Goal: Information Seeking & Learning: Find specific fact

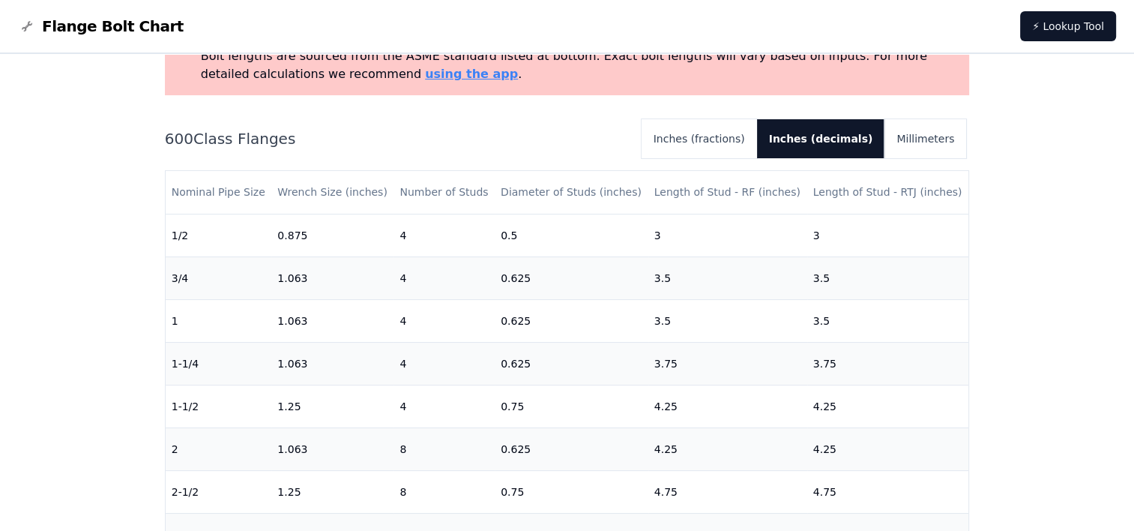
scroll to position [398, 0]
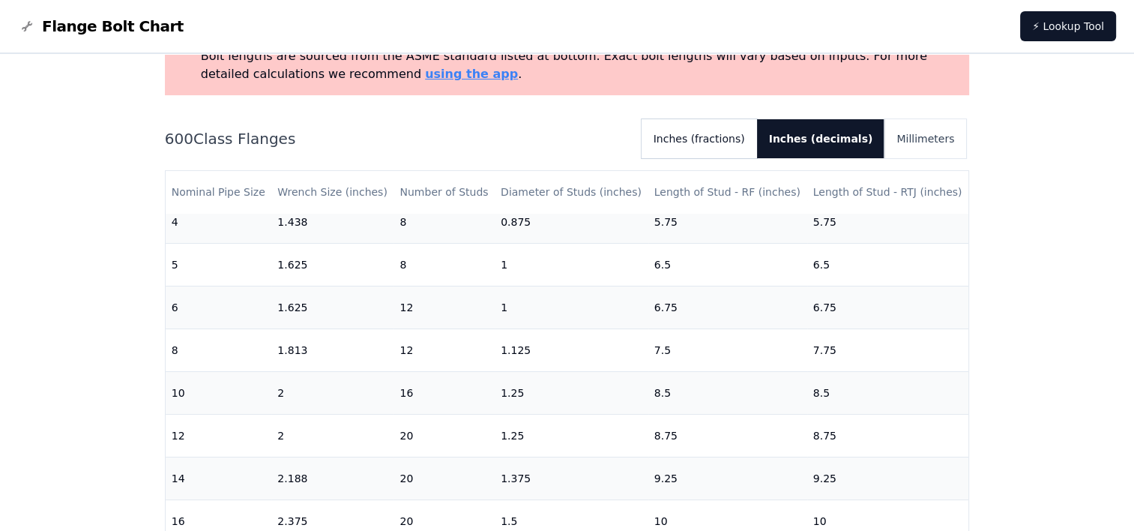
click at [730, 151] on button "Inches (fractions)" at bounding box center [699, 138] width 115 height 39
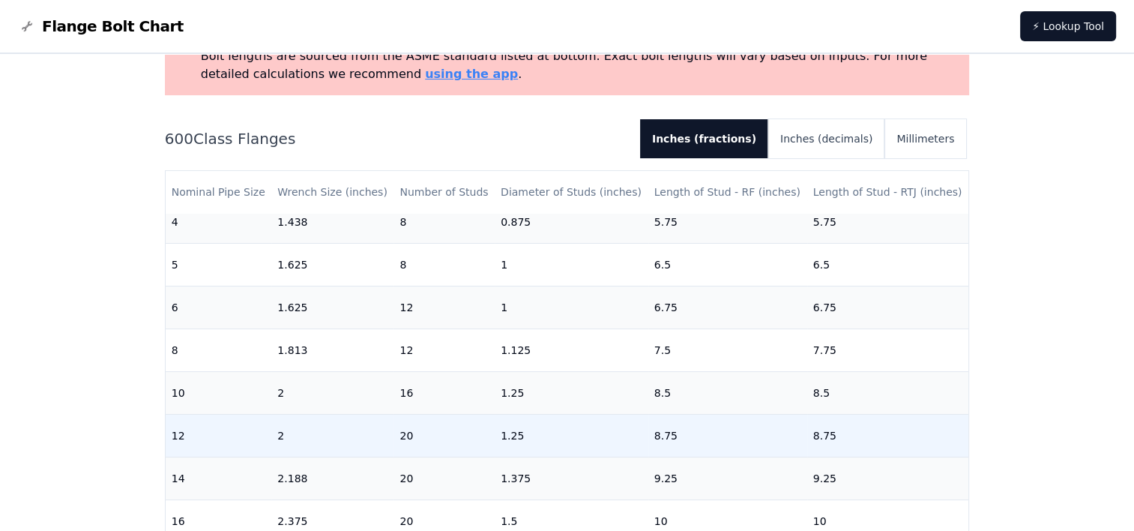
click at [515, 430] on td "1.25" at bounding box center [572, 435] width 154 height 43
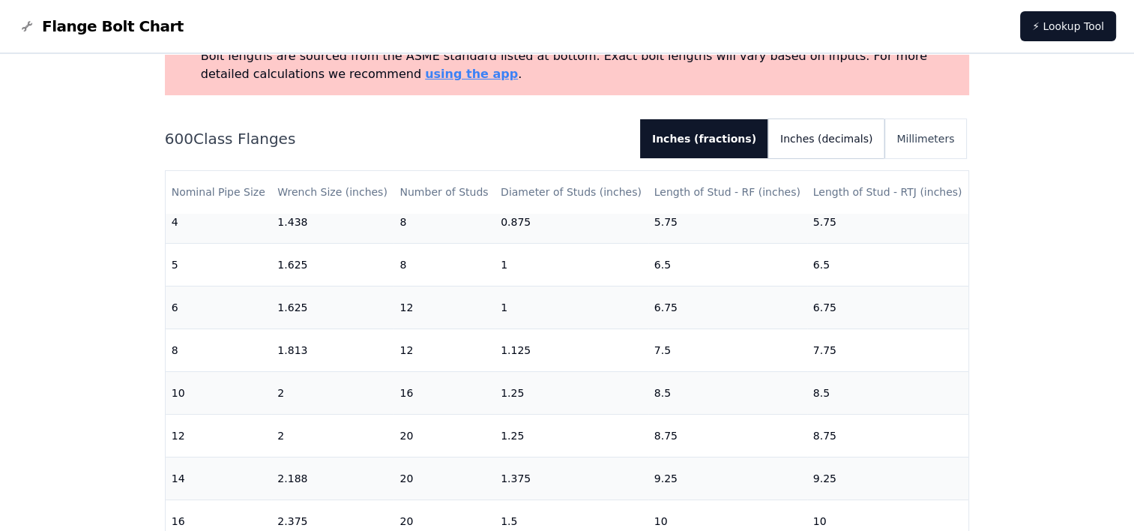
click at [818, 132] on button "Inches (decimals)" at bounding box center [826, 138] width 116 height 39
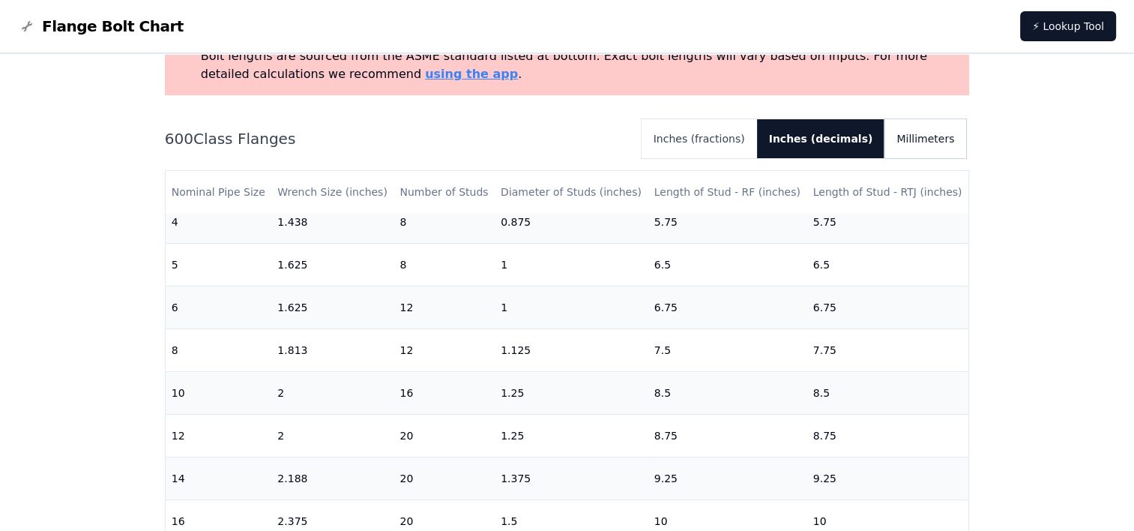
click at [913, 128] on button "Millimeters" at bounding box center [925, 138] width 82 height 39
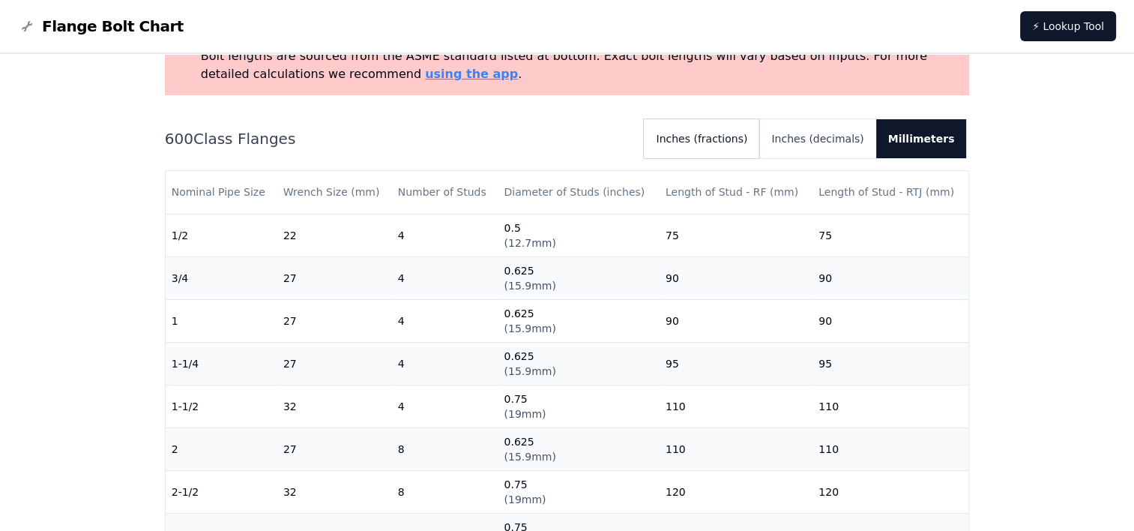
click at [729, 151] on button "Inches (fractions)" at bounding box center [701, 138] width 115 height 39
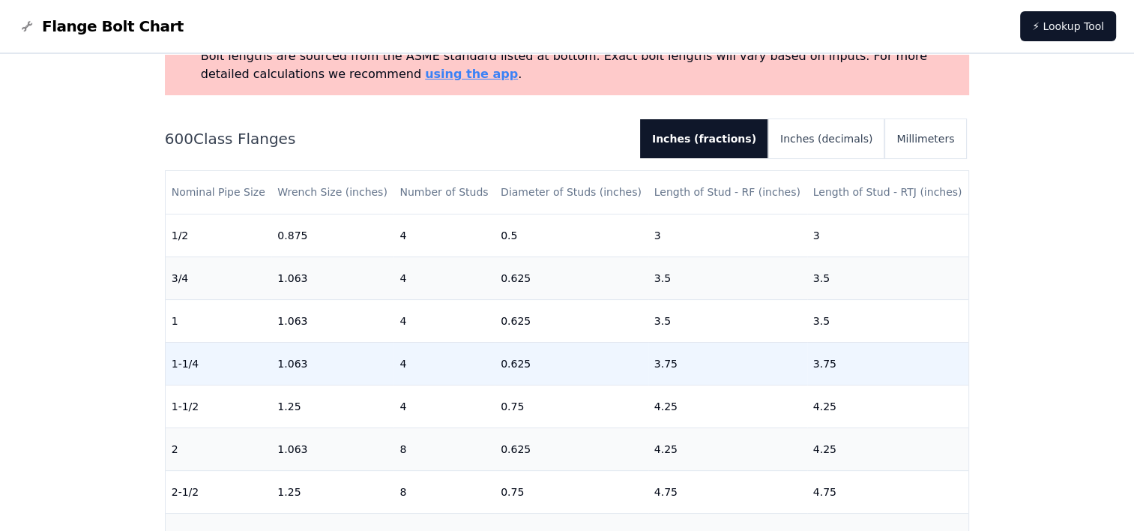
click at [513, 372] on td "0.625" at bounding box center [572, 363] width 154 height 43
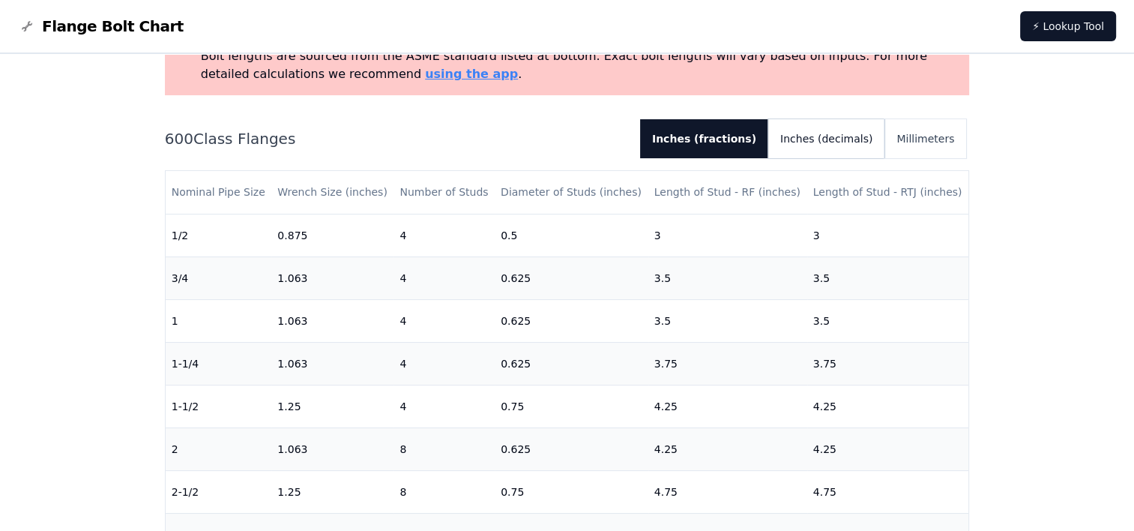
click at [842, 144] on button "Inches (decimals)" at bounding box center [826, 138] width 116 height 39
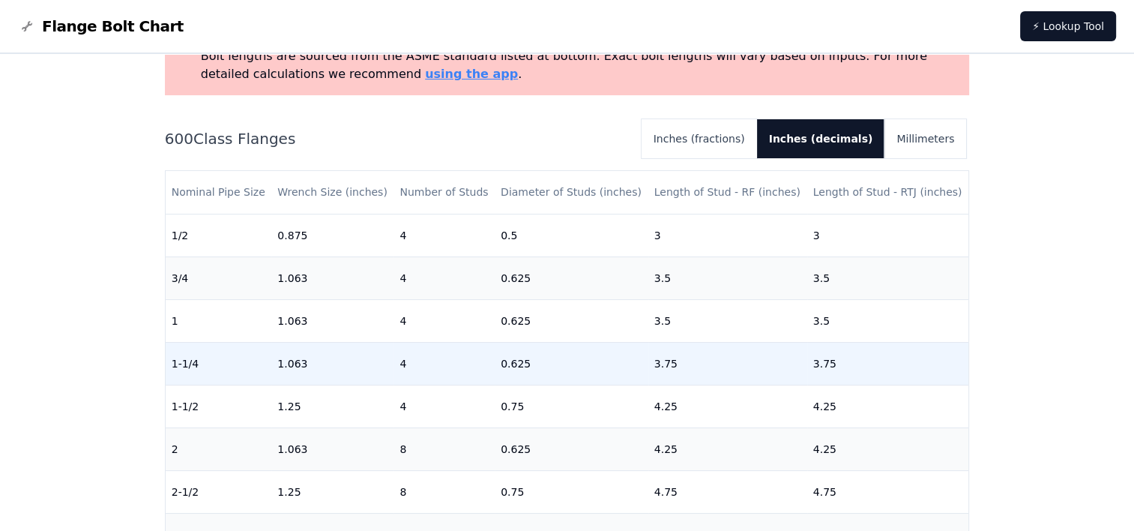
click at [539, 365] on td "0.625" at bounding box center [572, 363] width 154 height 43
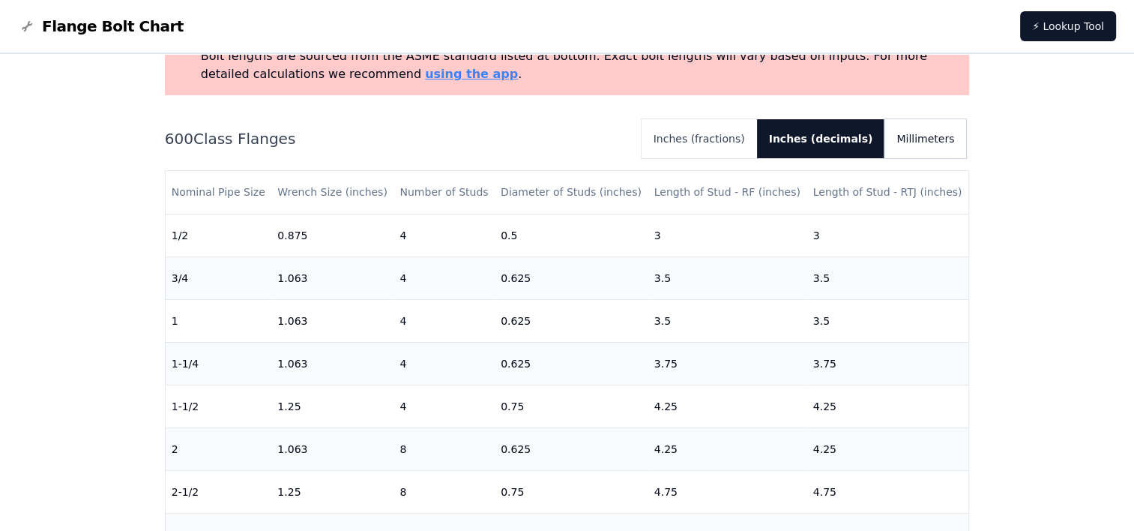
click at [940, 129] on button "Millimeters" at bounding box center [925, 138] width 82 height 39
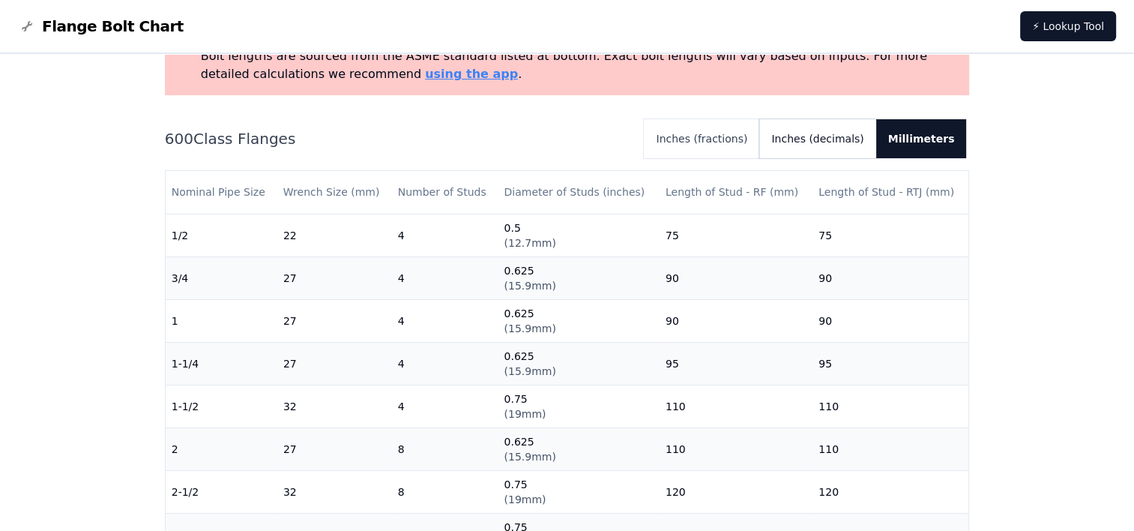
click at [815, 139] on button "Inches (decimals)" at bounding box center [817, 138] width 116 height 39
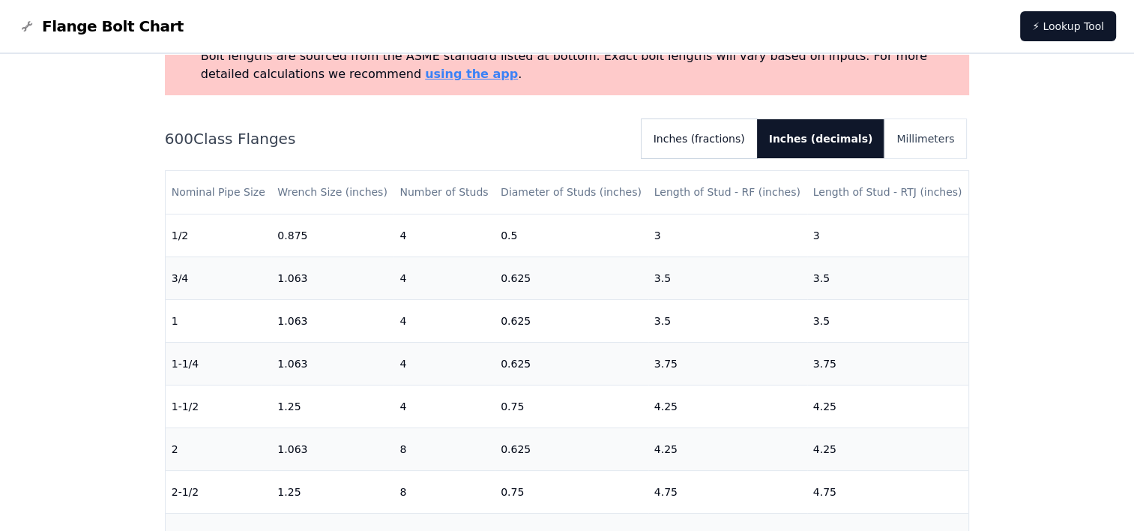
click at [757, 142] on button "Inches (fractions)" at bounding box center [699, 138] width 115 height 39
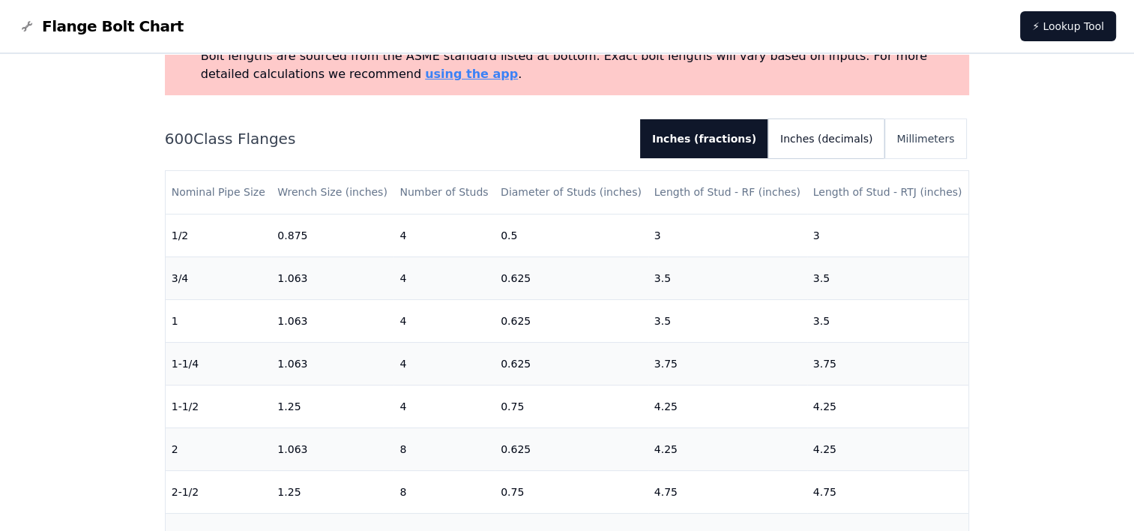
click at [841, 130] on button "Inches (decimals)" at bounding box center [826, 138] width 116 height 39
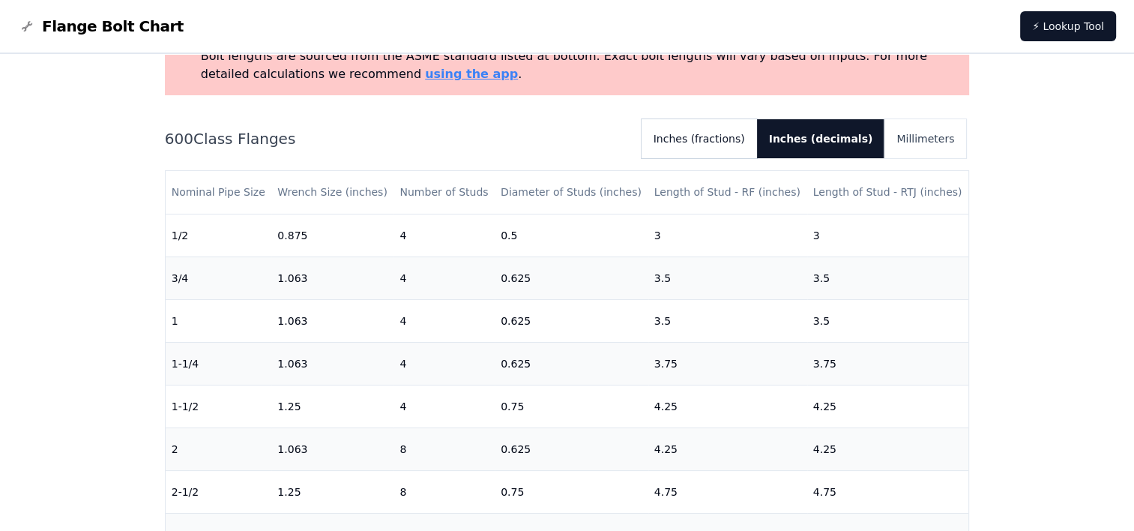
click at [755, 130] on button "Inches (fractions)" at bounding box center [699, 138] width 115 height 39
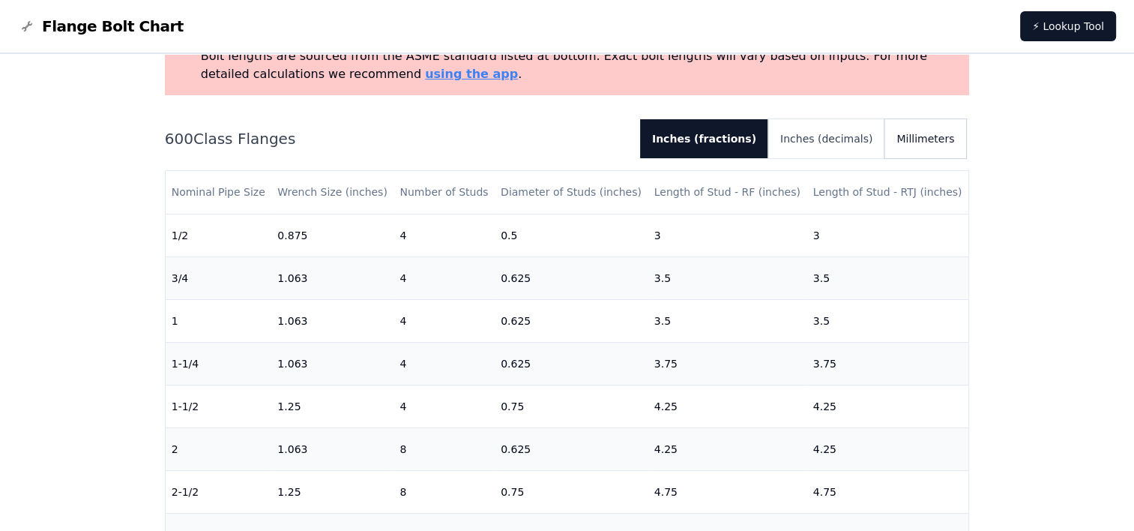
click at [905, 141] on button "Millimeters" at bounding box center [925, 138] width 82 height 39
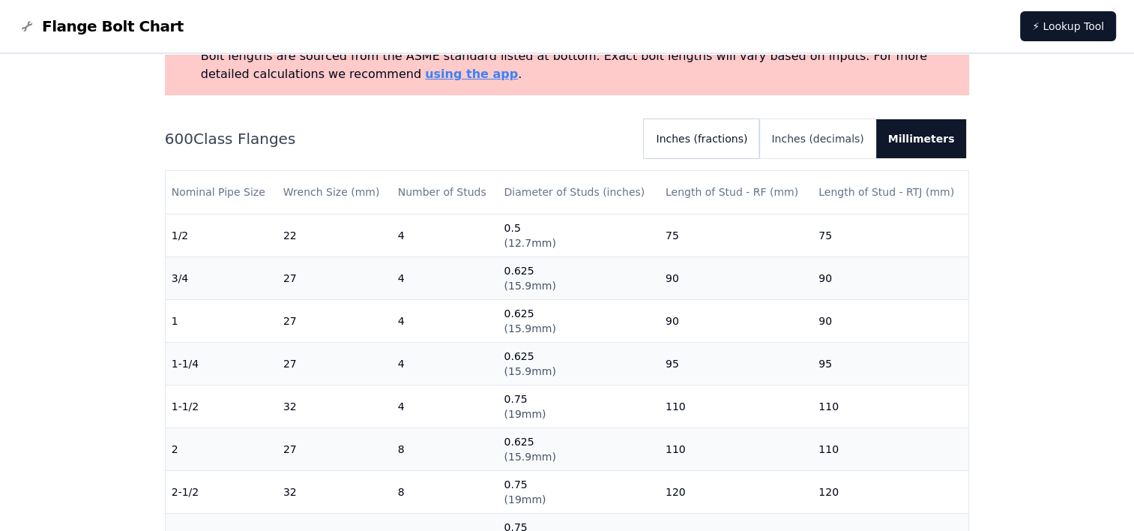
click at [758, 142] on button "Inches (fractions)" at bounding box center [701, 138] width 115 height 39
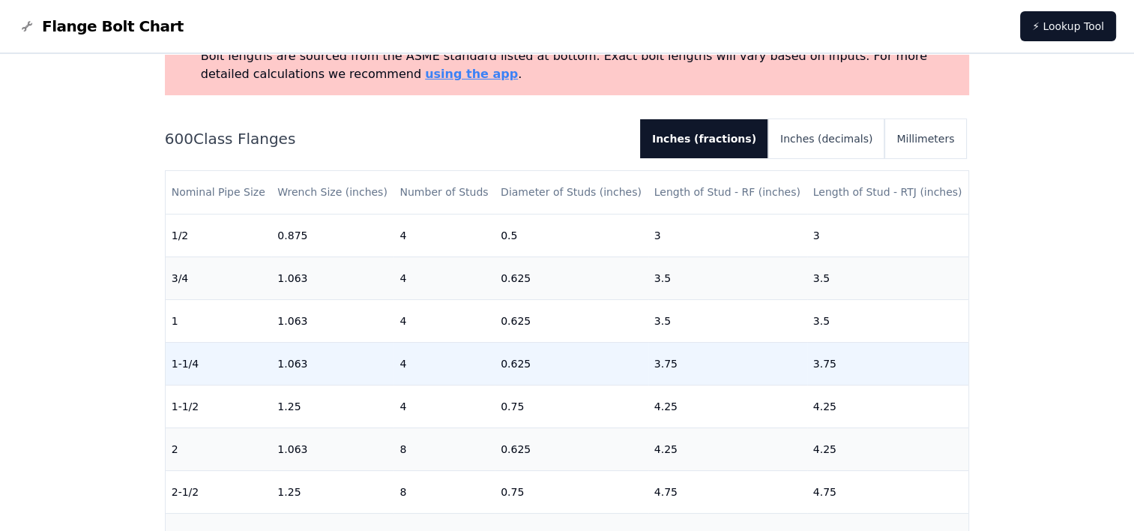
click at [527, 375] on td "0.625" at bounding box center [572, 363] width 154 height 43
